Goal: Transaction & Acquisition: Purchase product/service

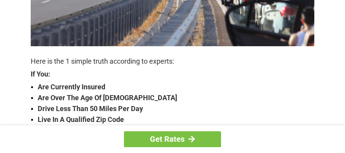
scroll to position [233, 0]
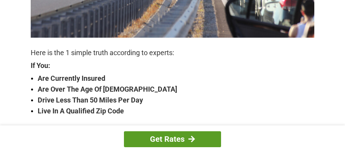
click at [192, 137] on div at bounding box center [192, 139] width 7 height 7
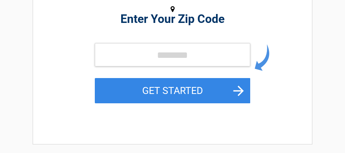
scroll to position [78, 0]
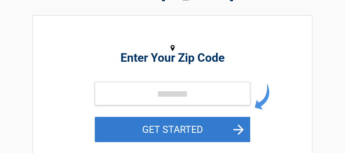
click at [131, 141] on button "GET STARTED" at bounding box center [172, 129] width 155 height 25
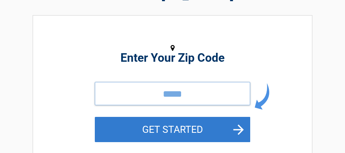
type input "*****"
click at [164, 127] on button "GET STARTED" at bounding box center [172, 129] width 155 height 25
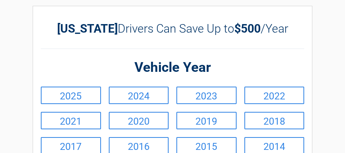
scroll to position [39, 0]
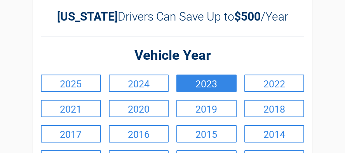
click at [192, 81] on link "2023" at bounding box center [206, 83] width 60 height 17
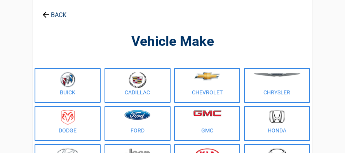
scroll to position [0, 0]
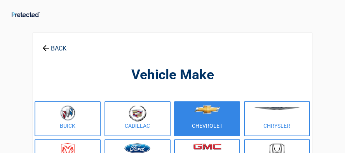
click at [210, 121] on figure at bounding box center [207, 113] width 57 height 17
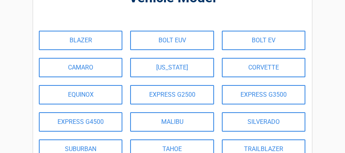
scroll to position [78, 0]
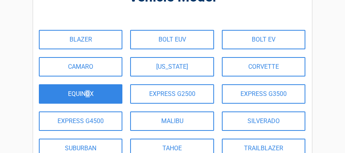
click at [88, 100] on link "EQUINOX" at bounding box center [81, 93] width 84 height 19
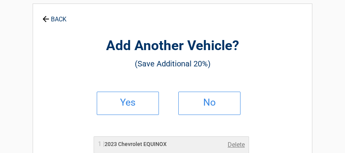
scroll to position [0, 0]
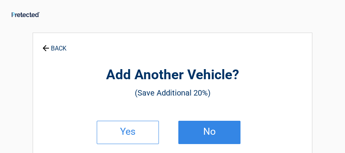
click at [209, 129] on h2 "No" at bounding box center [210, 131] width 46 height 5
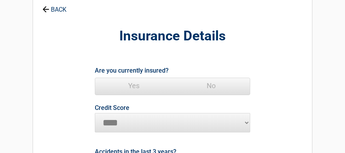
scroll to position [78, 0]
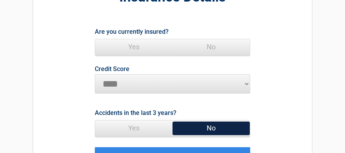
drag, startPoint x: 139, startPoint y: 48, endPoint x: 158, endPoint y: 59, distance: 21.6
click at [140, 50] on span "Yes" at bounding box center [133, 47] width 77 height 16
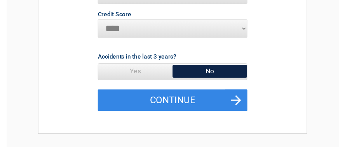
scroll to position [194, 0]
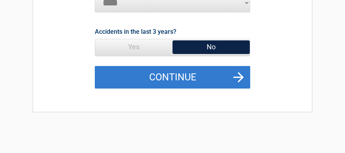
click at [154, 78] on button "Continue" at bounding box center [172, 77] width 155 height 23
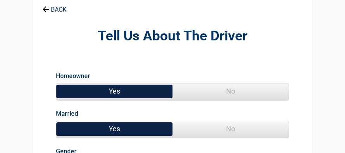
scroll to position [78, 0]
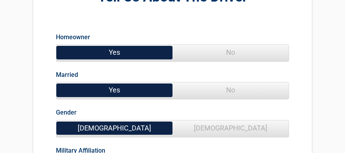
click at [224, 83] on span "No" at bounding box center [231, 90] width 116 height 16
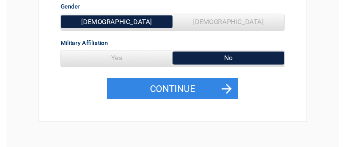
scroll to position [194, 0]
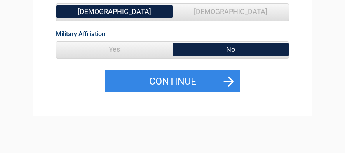
drag, startPoint x: 157, startPoint y: 47, endPoint x: 158, endPoint y: 51, distance: 4.3
click at [158, 51] on span "Yes" at bounding box center [114, 50] width 116 height 16
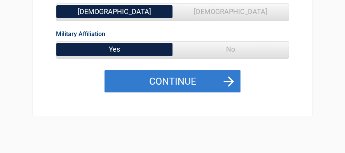
drag, startPoint x: 180, startPoint y: 77, endPoint x: 180, endPoint y: 81, distance: 4.3
click at [180, 81] on button "Continue" at bounding box center [173, 81] width 136 height 23
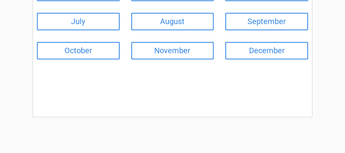
scroll to position [155, 0]
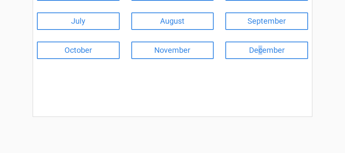
drag, startPoint x: 261, startPoint y: 56, endPoint x: 259, endPoint y: 60, distance: 4.2
click at [259, 60] on div "December" at bounding box center [267, 50] width 94 height 29
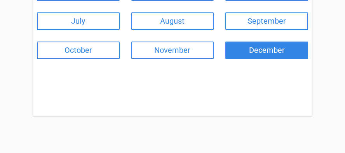
click at [265, 48] on link "December" at bounding box center [266, 50] width 83 height 17
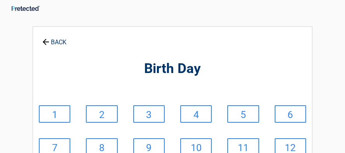
scroll to position [0, 0]
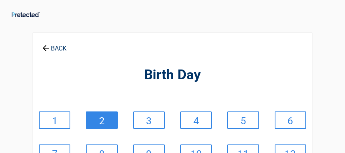
click at [107, 125] on link "2" at bounding box center [101, 120] width 31 height 17
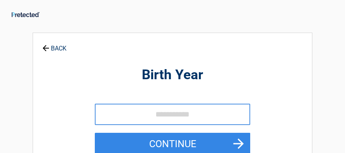
click at [133, 113] on input "tel" at bounding box center [172, 114] width 155 height 21
type input "****"
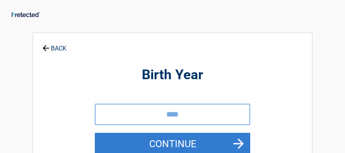
click at [174, 138] on button "Continue" at bounding box center [172, 144] width 155 height 23
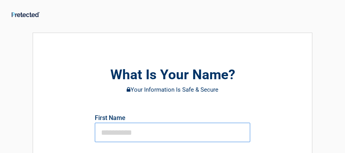
click at [157, 129] on input "text" at bounding box center [172, 132] width 155 height 19
type input "******"
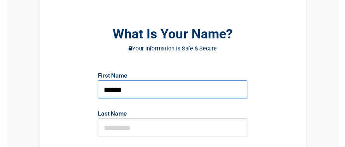
scroll to position [78, 0]
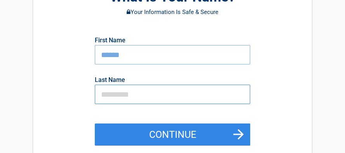
click at [159, 98] on input "text" at bounding box center [172, 94] width 155 height 19
type input "**********"
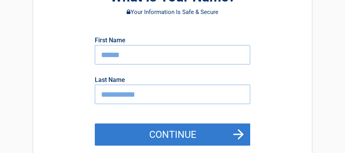
click at [183, 131] on button "Continue" at bounding box center [172, 135] width 155 height 23
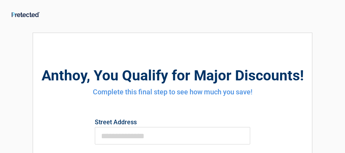
scroll to position [39, 0]
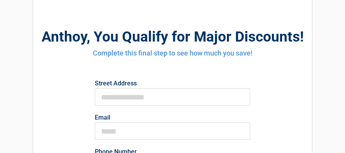
click at [169, 83] on label "Street Address" at bounding box center [172, 83] width 155 height 6
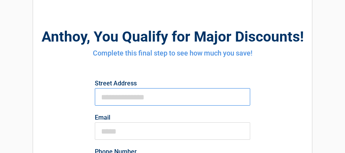
click at [169, 88] on input "First Name" at bounding box center [172, 96] width 155 height 17
click at [170, 99] on input "First Name" at bounding box center [172, 96] width 155 height 17
type input "**********"
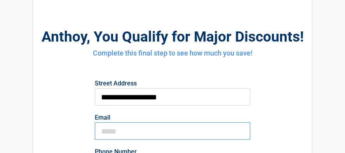
type input "**********"
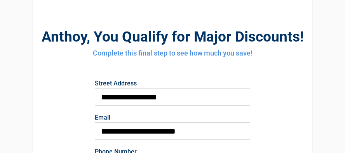
type input "**********"
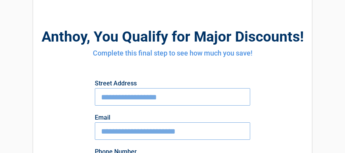
type input "**********"
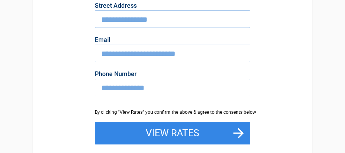
scroll to position [155, 0]
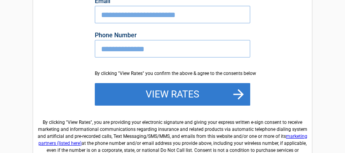
click at [190, 96] on button "View Rates" at bounding box center [172, 94] width 155 height 23
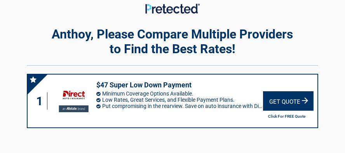
click at [294, 103] on div "Get Quote" at bounding box center [288, 100] width 51 height 19
